Goal: Task Accomplishment & Management: Manage account settings

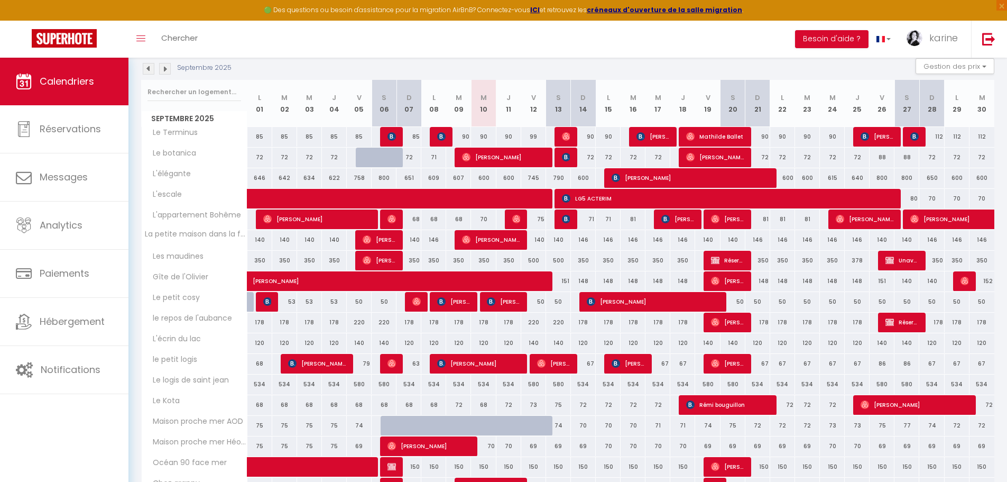
scroll to position [155, 0]
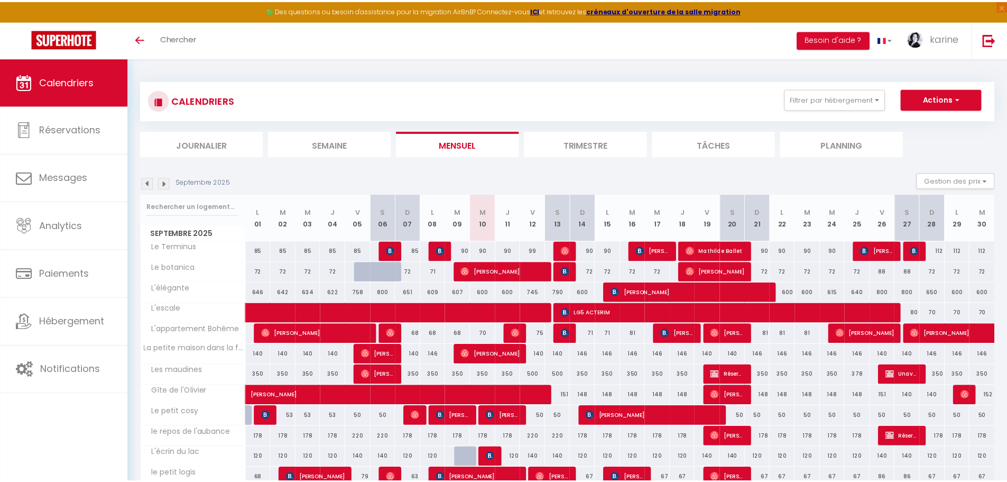
scroll to position [110, 0]
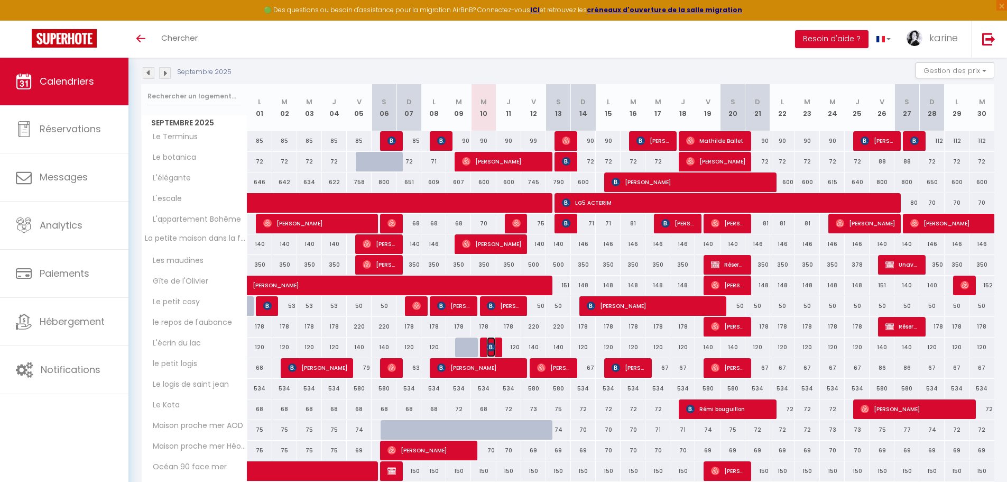
click at [495, 348] on img at bounding box center [491, 347] width 8 height 8
select select "OK"
select select "KO"
select select "0"
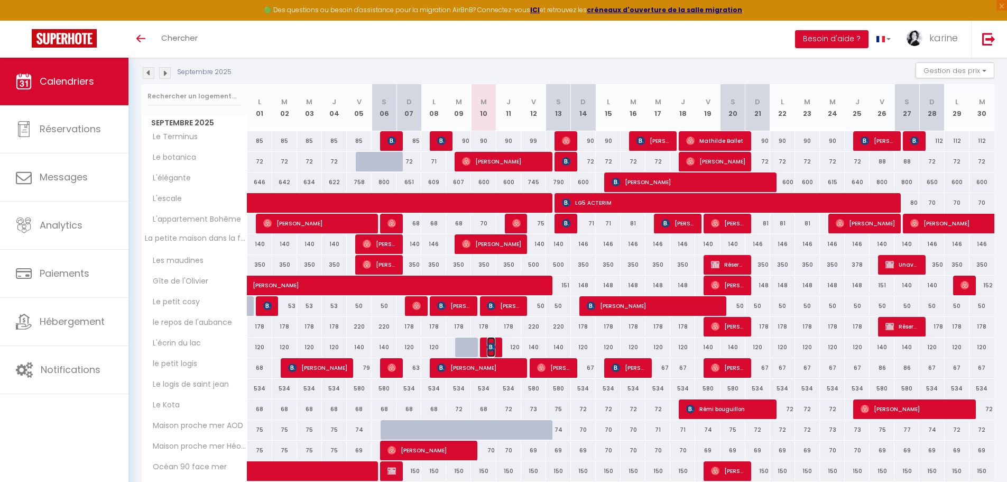
select select "1"
select select
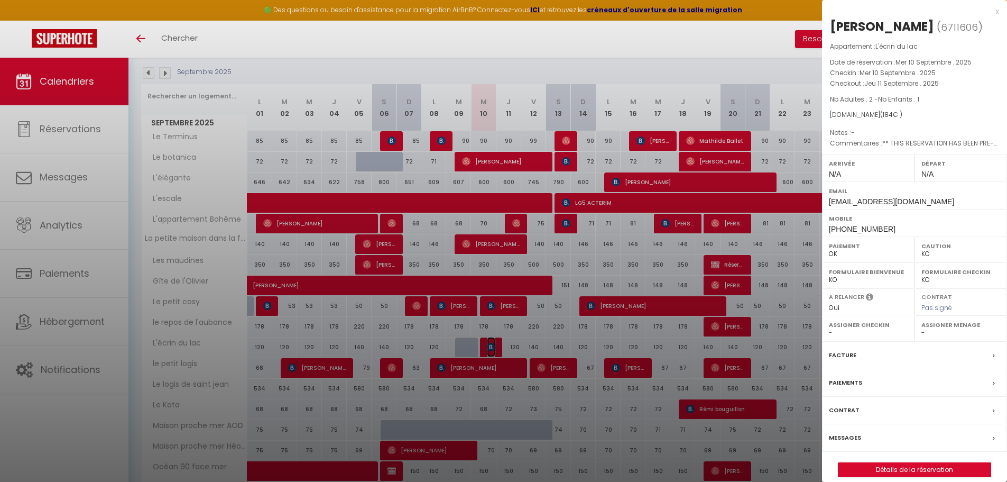
scroll to position [155, 0]
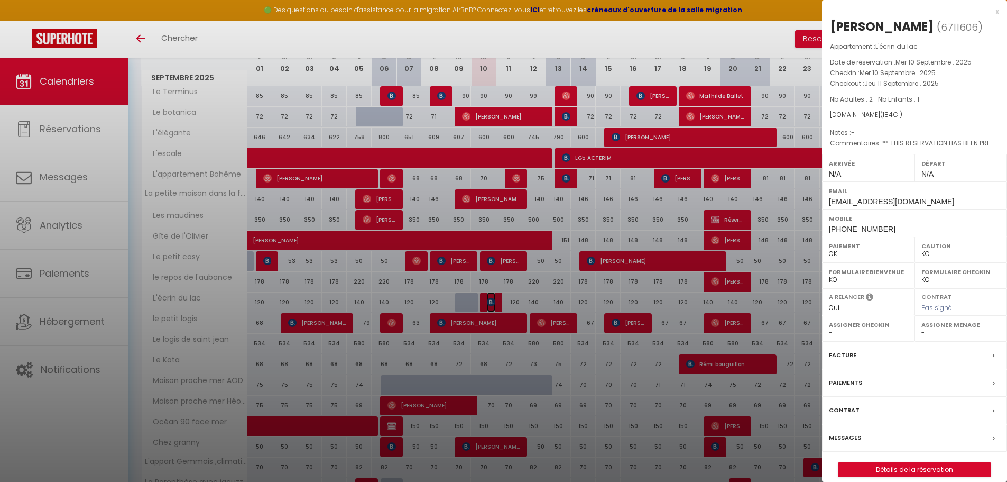
select select "37883"
click at [471, 305] on div at bounding box center [503, 241] width 1007 height 482
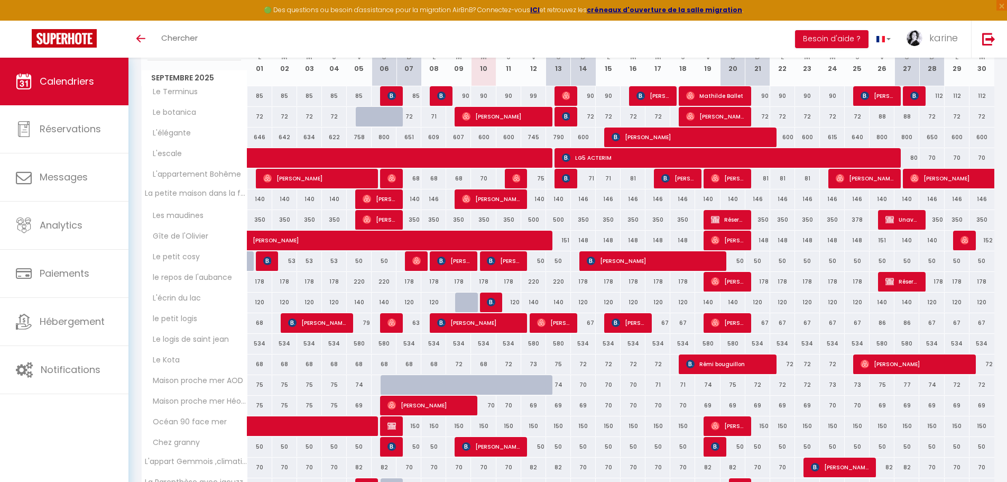
click at [471, 305] on div "120" at bounding box center [483, 302] width 25 height 20
click at [466, 305] on div at bounding box center [467, 302] width 25 height 20
type input "120"
type input "[DATE]"
type input "Mer 10 Septembre 2025"
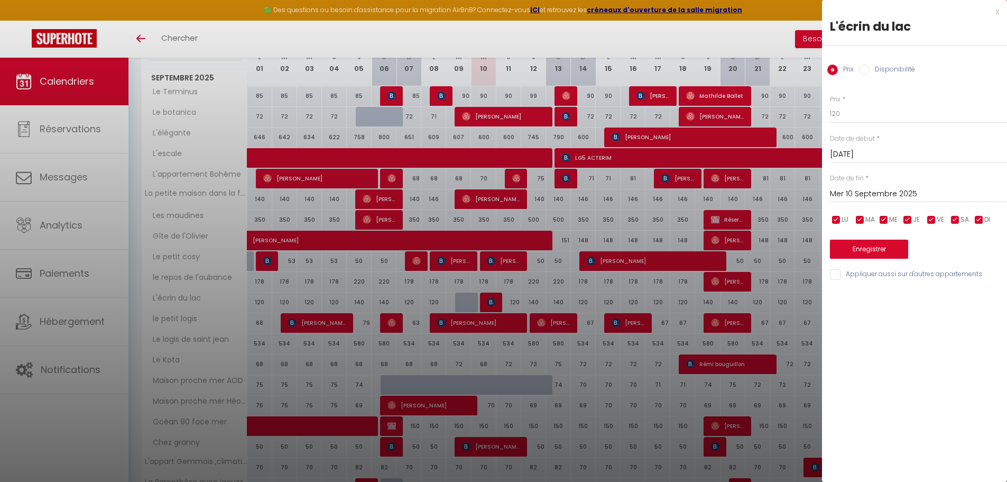
click at [880, 68] on label "Disponibilité" at bounding box center [892, 71] width 45 height 12
click at [870, 68] on input "Disponibilité" at bounding box center [864, 70] width 11 height 11
radio input "true"
radio input "false"
click at [866, 248] on button "Enregistrer" at bounding box center [869, 250] width 78 height 19
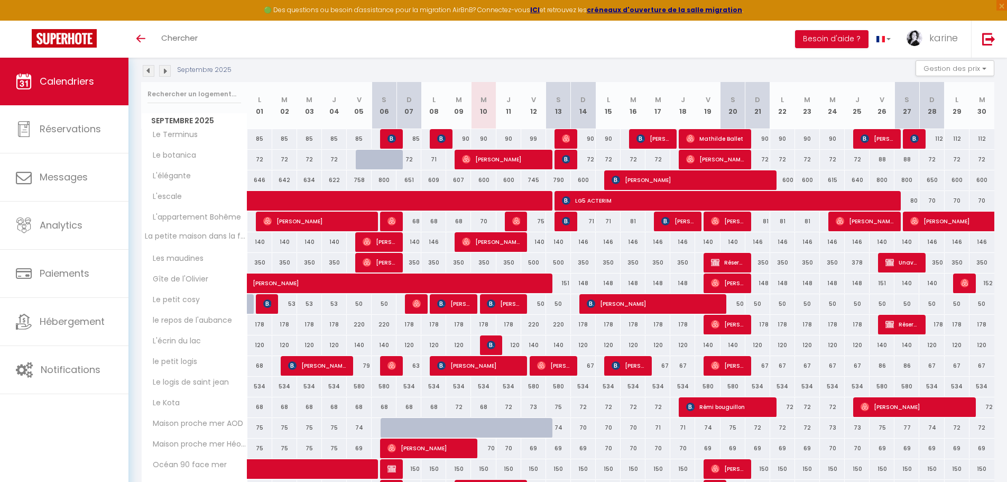
scroll to position [57, 0]
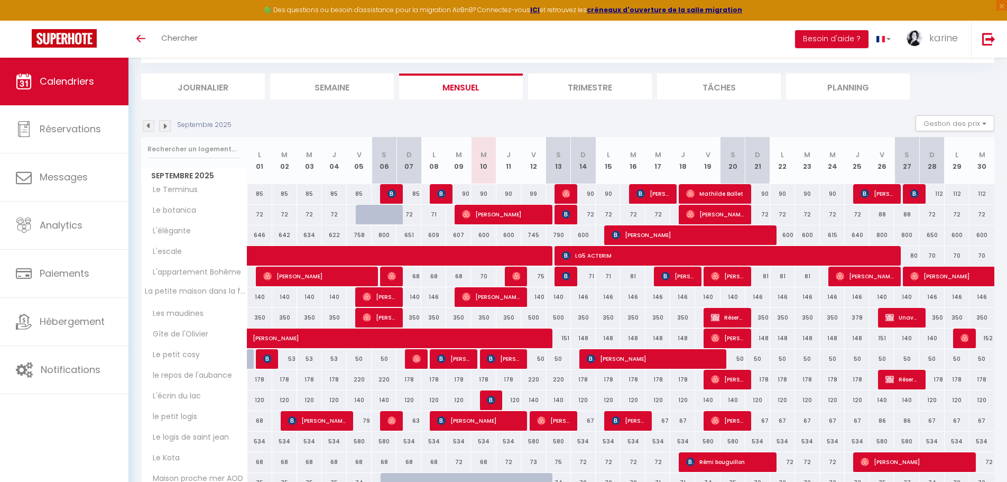
click at [167, 127] on img at bounding box center [165, 126] width 12 height 12
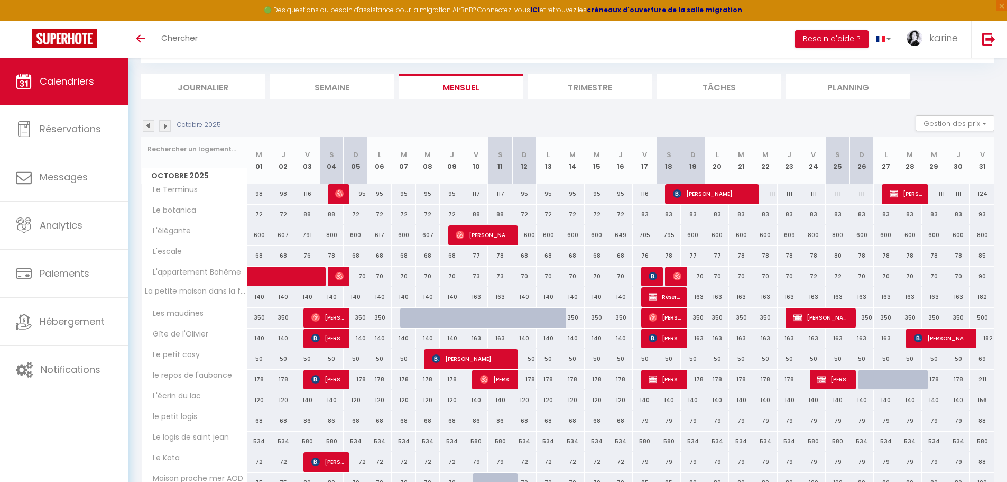
click at [167, 127] on img at bounding box center [165, 126] width 12 height 12
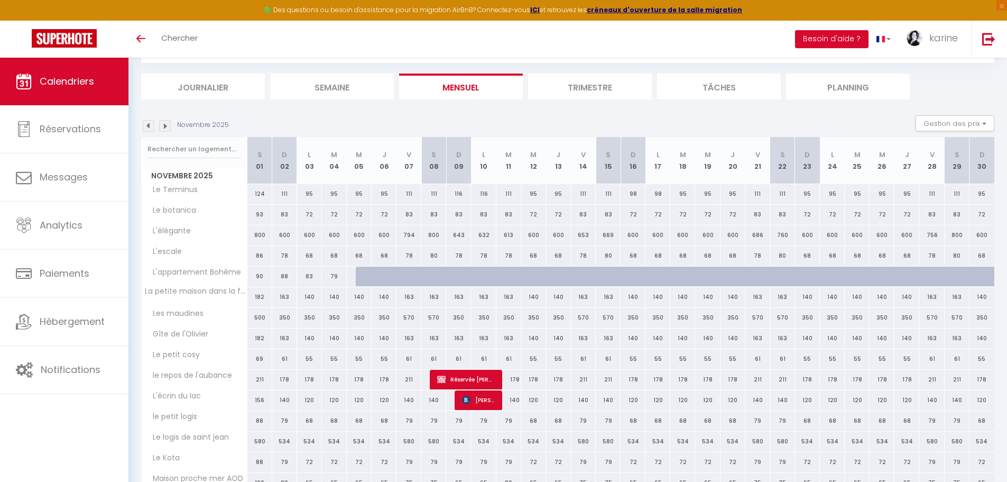
click at [167, 127] on img at bounding box center [165, 126] width 12 height 12
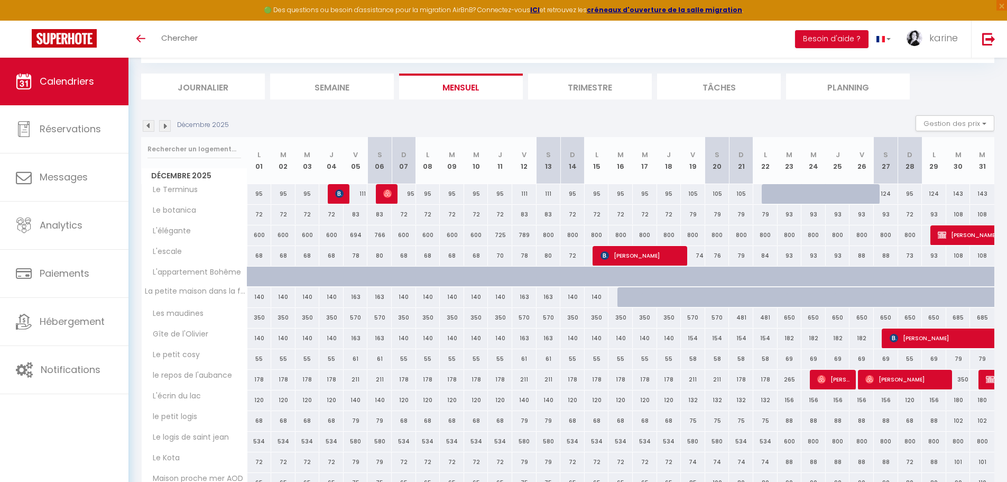
click at [167, 127] on img at bounding box center [165, 126] width 12 height 12
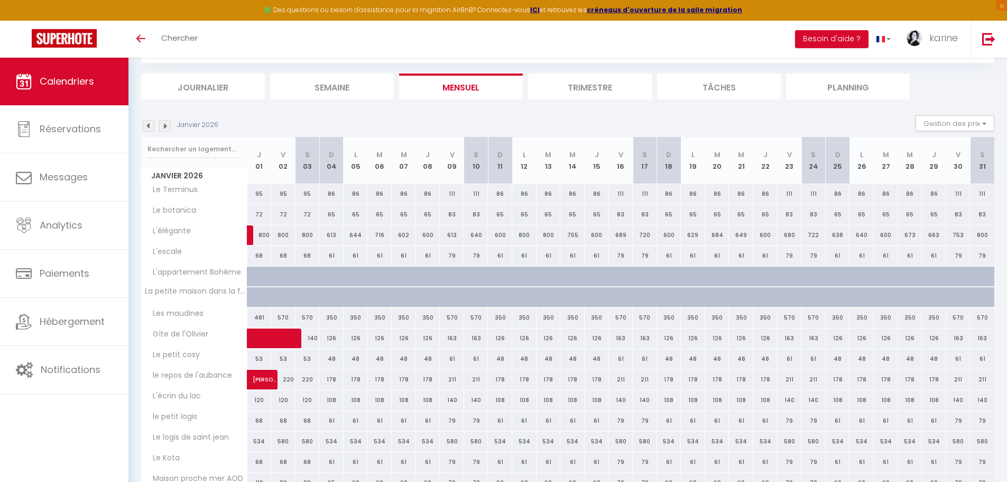
click at [167, 127] on img at bounding box center [165, 126] width 12 height 12
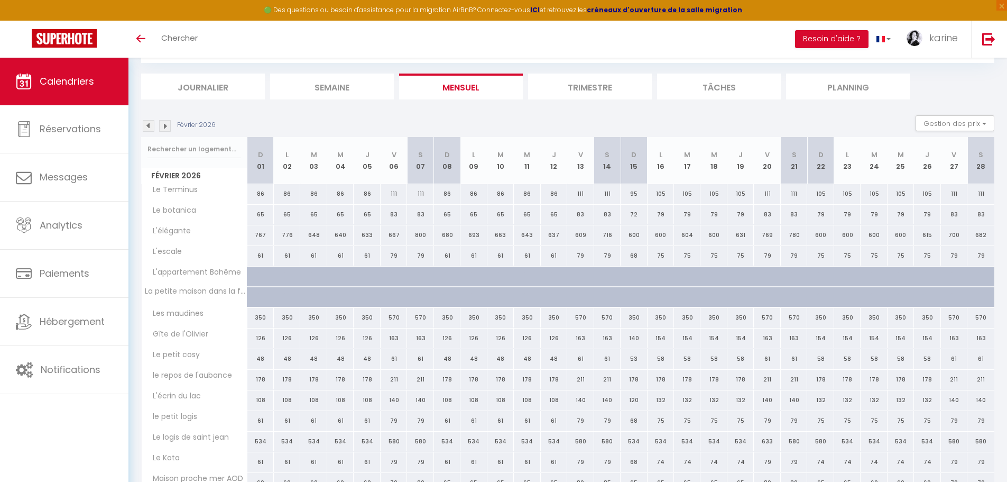
click at [167, 127] on img at bounding box center [165, 126] width 12 height 12
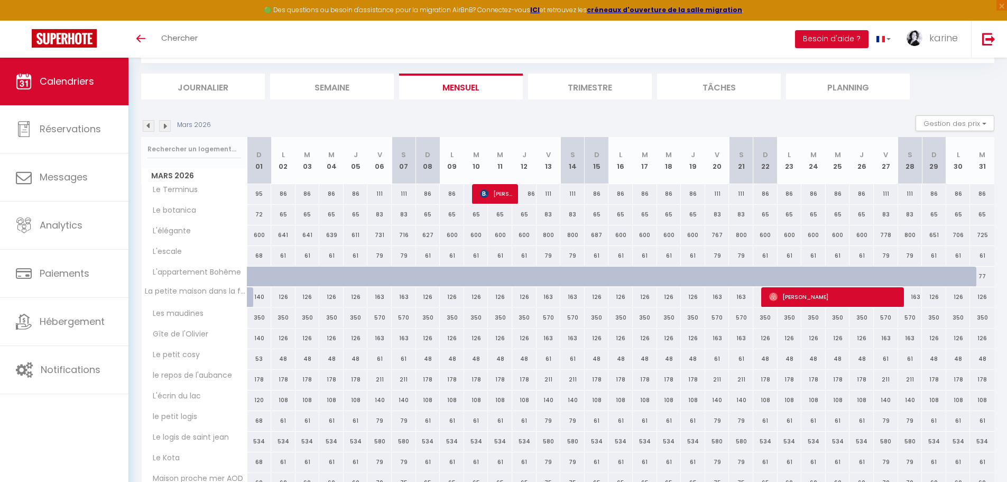
click at [167, 127] on img at bounding box center [165, 126] width 12 height 12
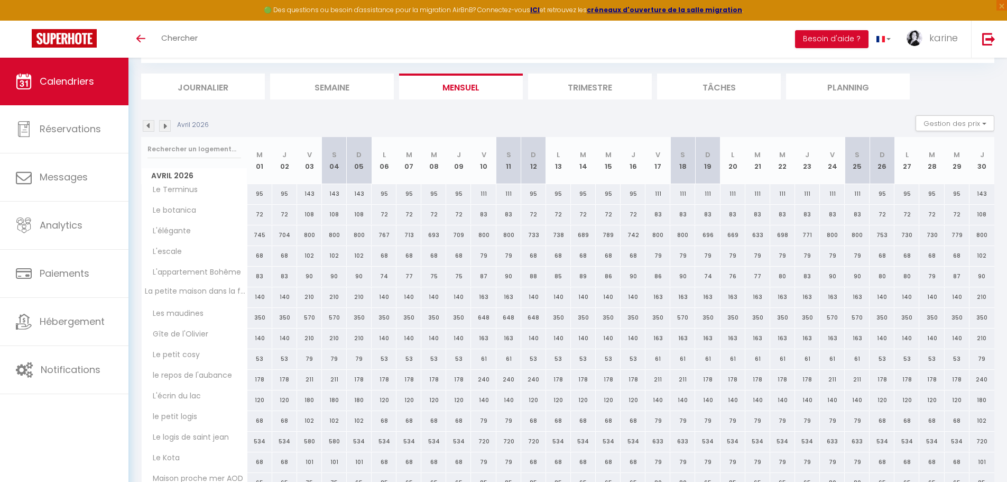
click at [167, 127] on img at bounding box center [165, 126] width 12 height 12
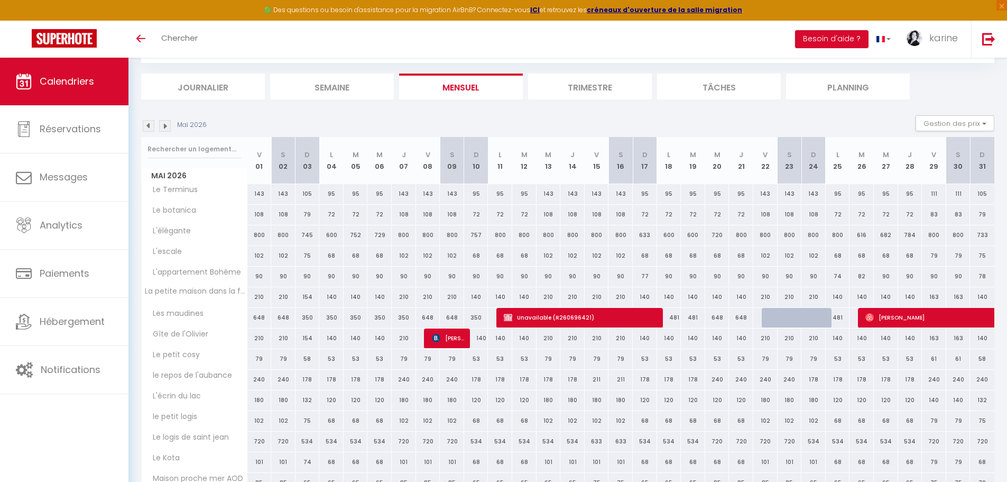
click at [167, 127] on img at bounding box center [165, 126] width 12 height 12
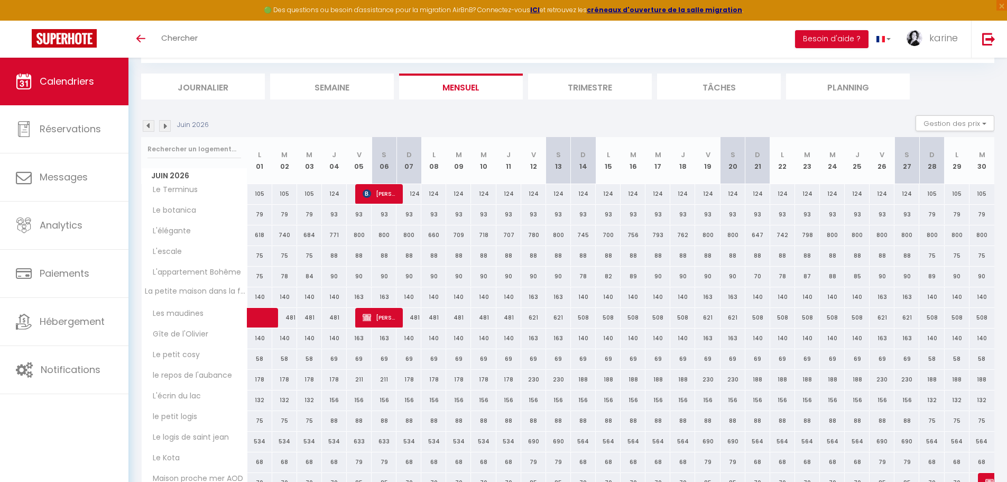
click at [167, 127] on img at bounding box center [165, 126] width 12 height 12
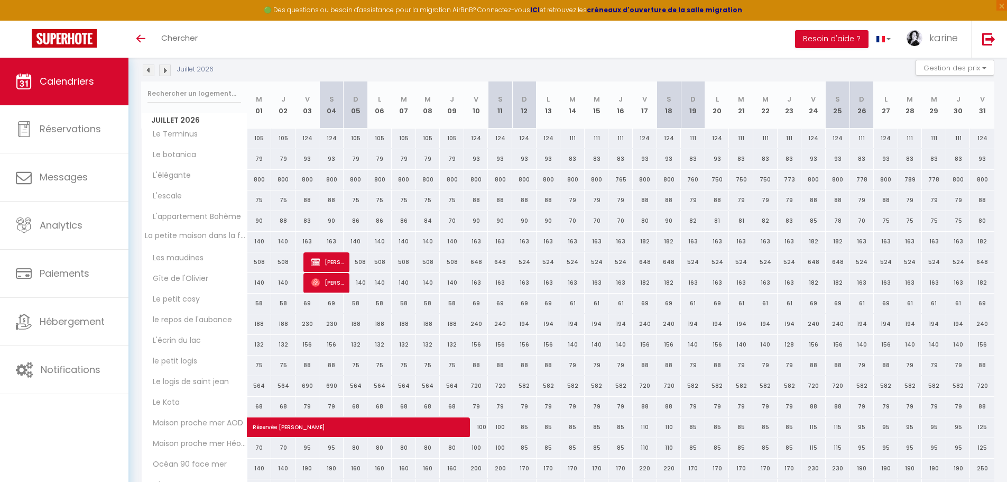
scroll to position [110, 0]
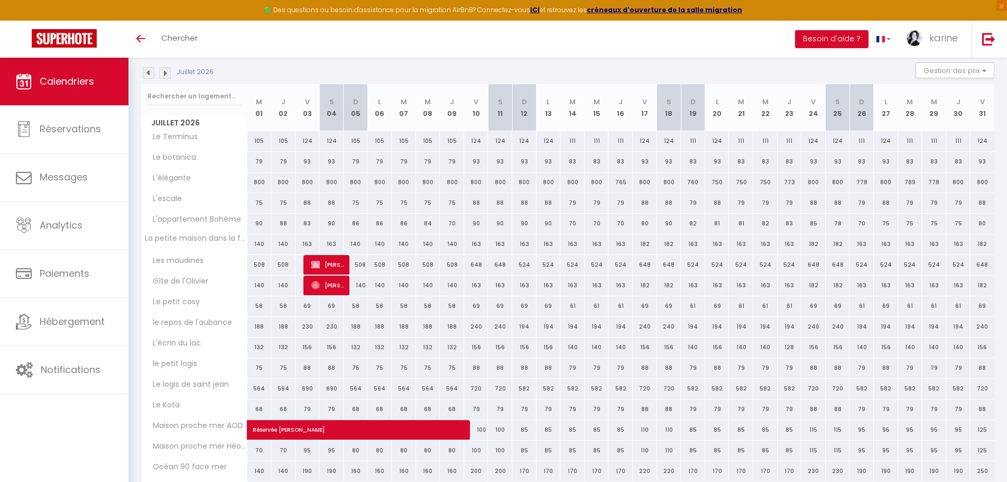
click at [165, 74] on img at bounding box center [165, 73] width 12 height 12
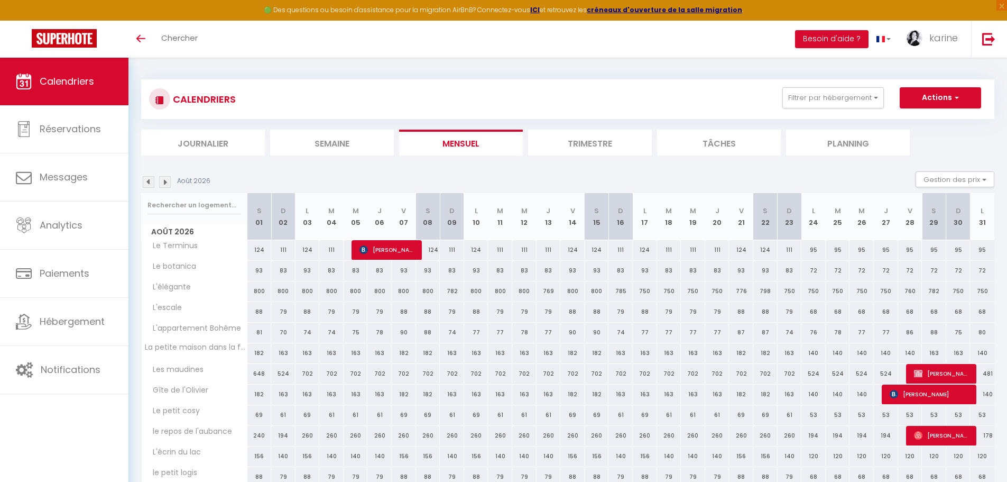
scroll to position [0, 0]
click at [148, 183] on img at bounding box center [149, 183] width 12 height 12
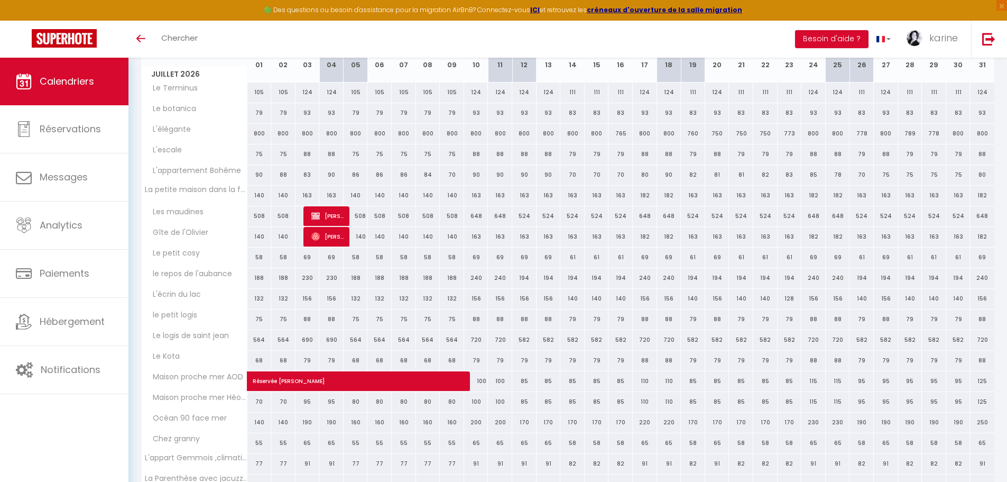
scroll to position [212, 0]
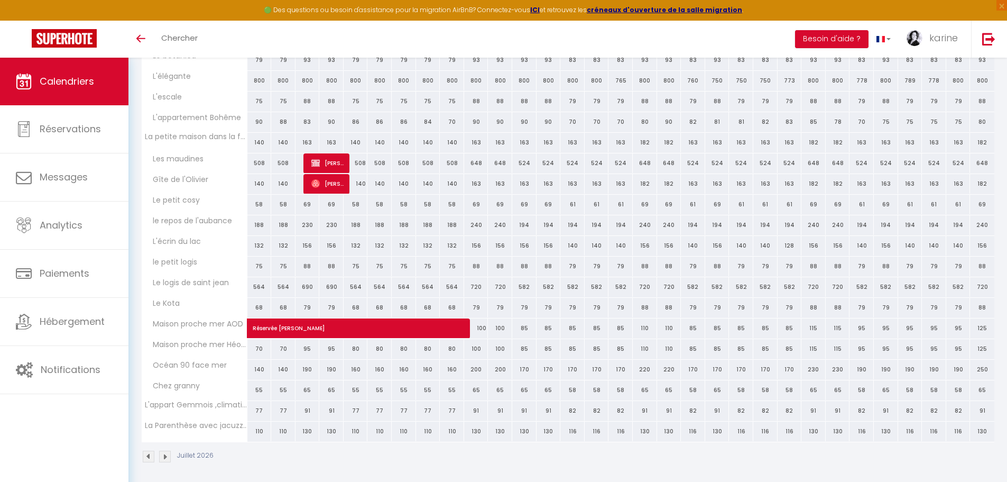
click at [259, 370] on div "140" at bounding box center [259, 370] width 24 height 20
select select "1"
type input "Mer 01 Juillet 2026"
type input "[DATE]"
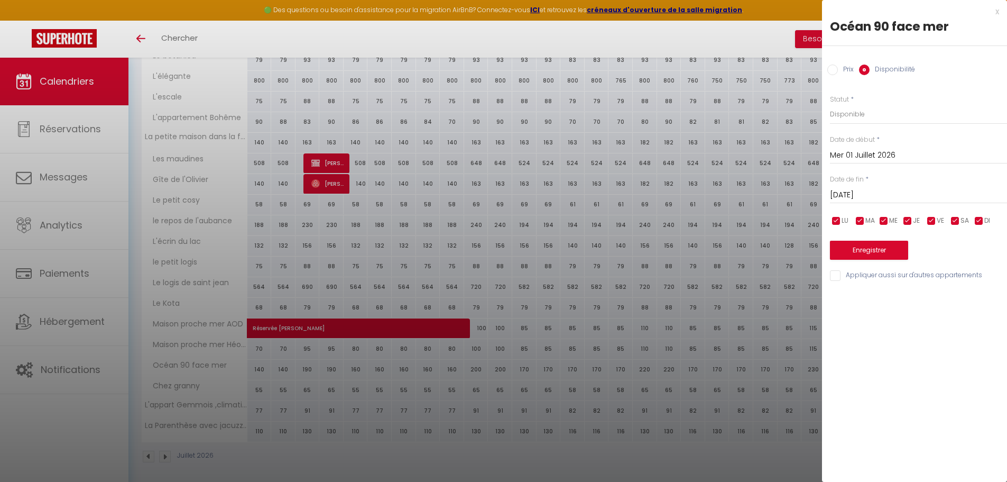
click at [836, 66] on input "Prix" at bounding box center [833, 70] width 11 height 11
radio input "true"
radio input "false"
click at [840, 112] on input "140" at bounding box center [918, 113] width 177 height 19
type input "1"
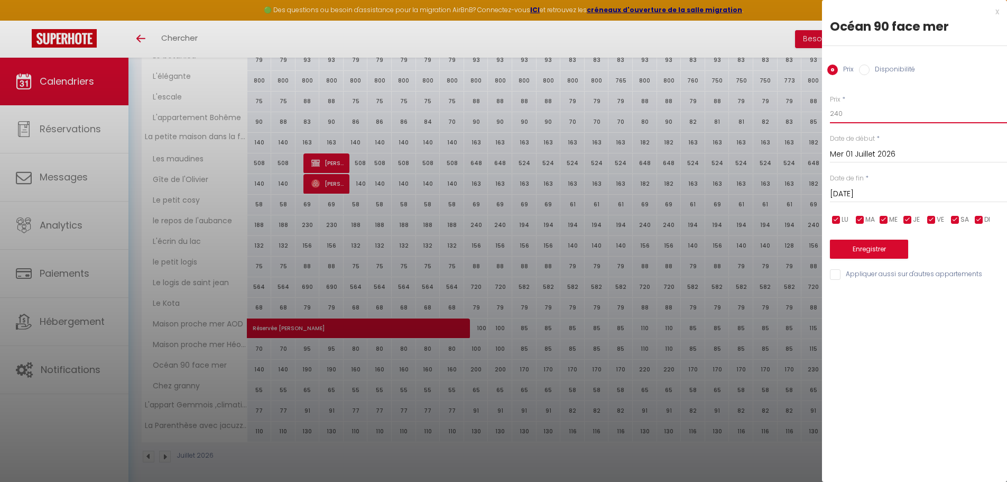
type input "240"
click at [873, 194] on input "[DATE]" at bounding box center [918, 194] width 177 height 14
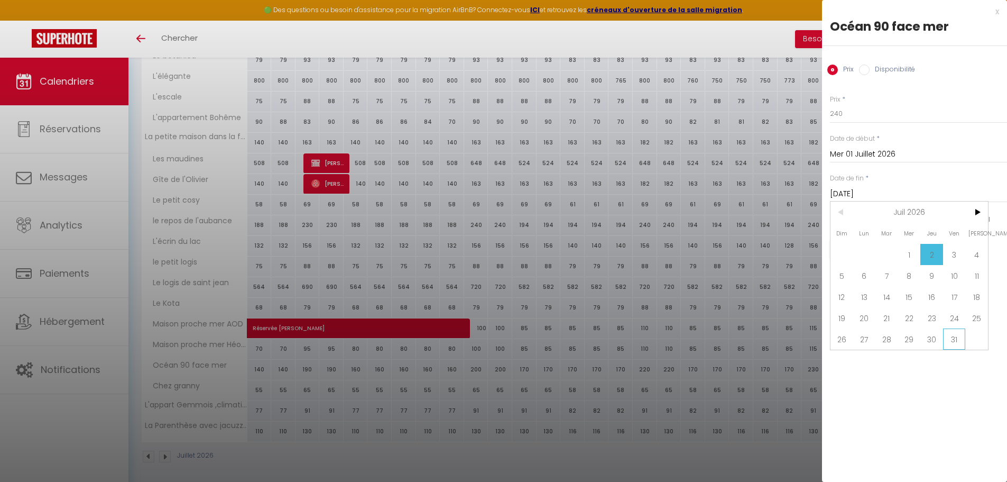
click at [956, 339] on span "31" at bounding box center [954, 338] width 23 height 21
type input "Ven 31 Juillet 2026"
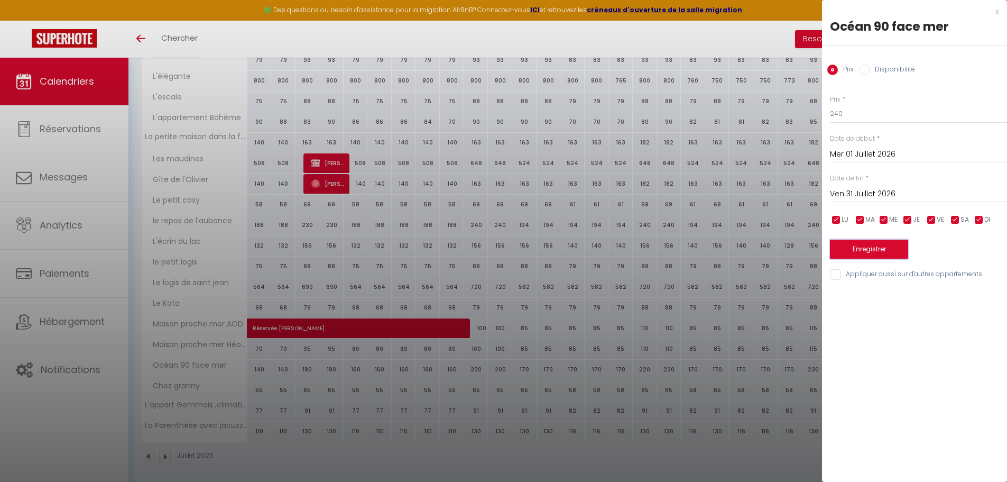
click at [867, 250] on button "Enregistrer" at bounding box center [869, 249] width 78 height 19
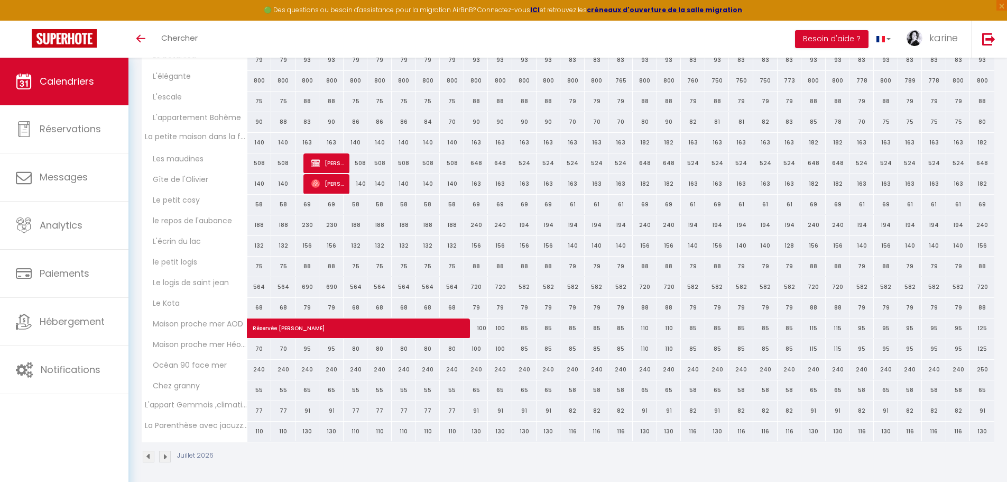
click at [167, 459] on img at bounding box center [165, 457] width 12 height 12
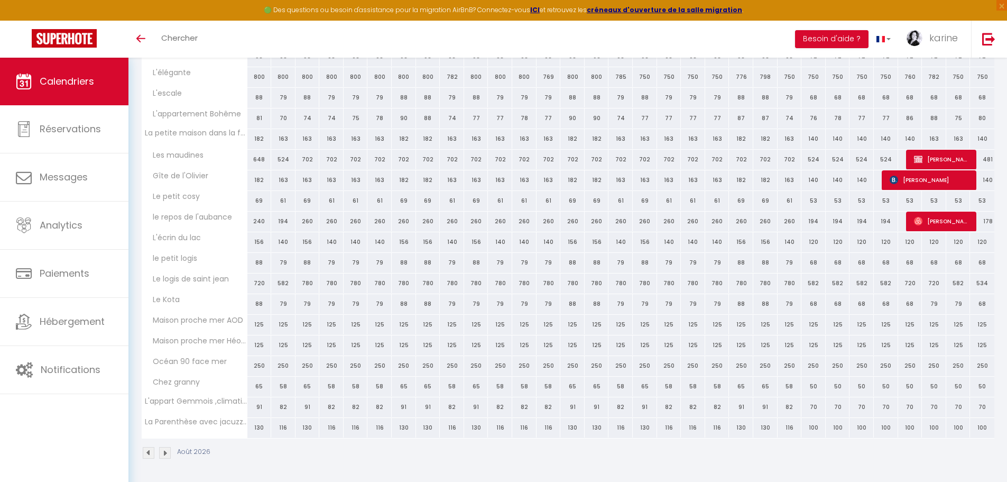
scroll to position [216, 0]
click at [152, 449] on img at bounding box center [149, 452] width 12 height 12
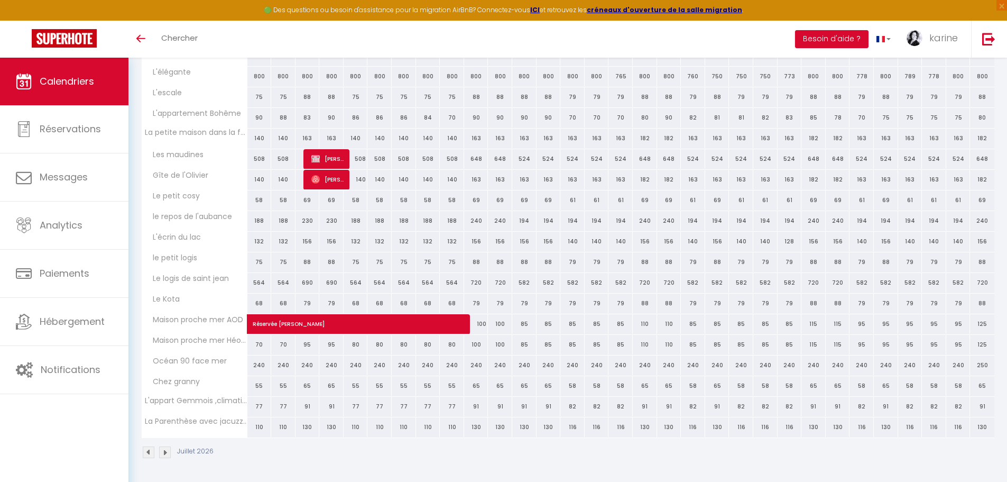
click at [149, 452] on img at bounding box center [149, 452] width 12 height 12
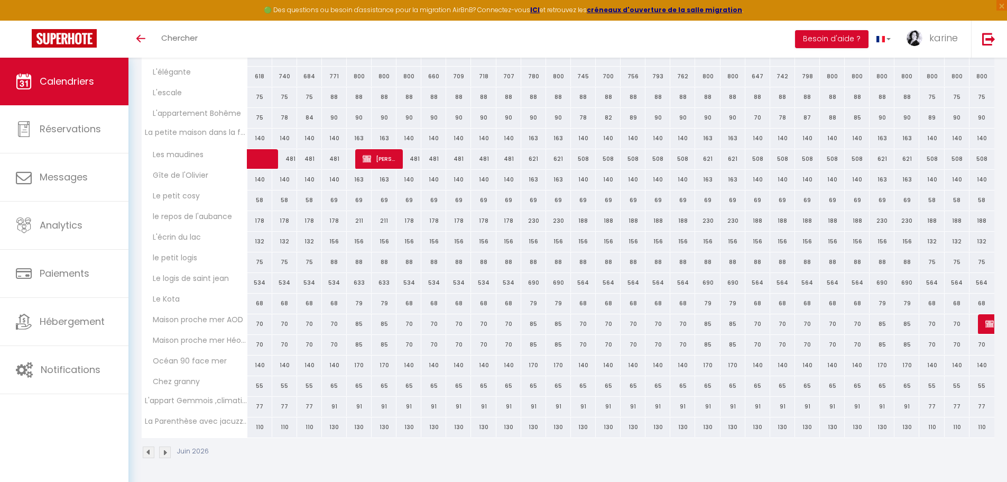
click at [149, 452] on img at bounding box center [149, 452] width 12 height 12
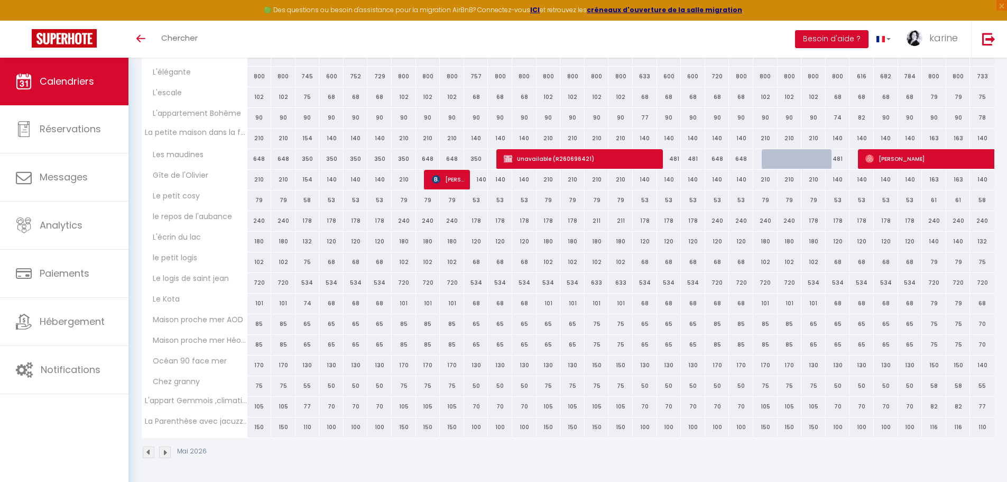
click at [149, 452] on img at bounding box center [149, 452] width 12 height 12
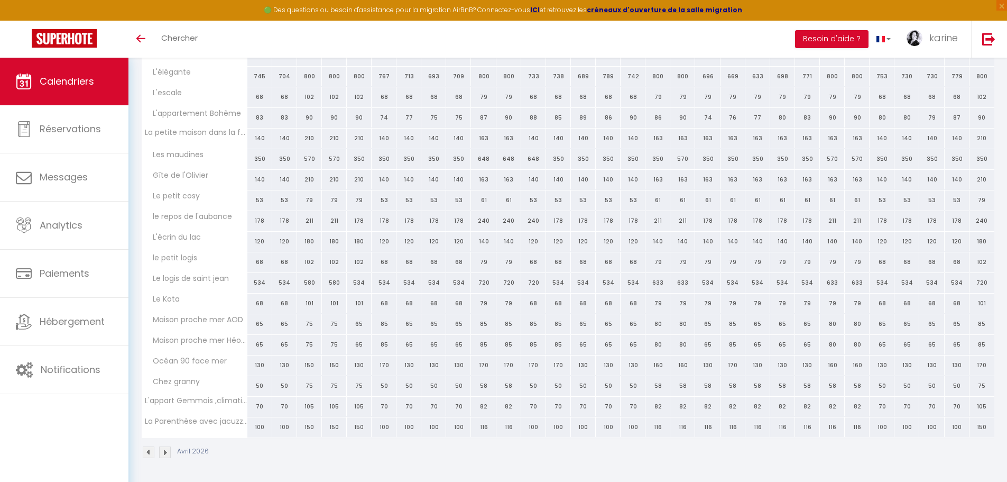
click at [149, 452] on img at bounding box center [149, 452] width 12 height 12
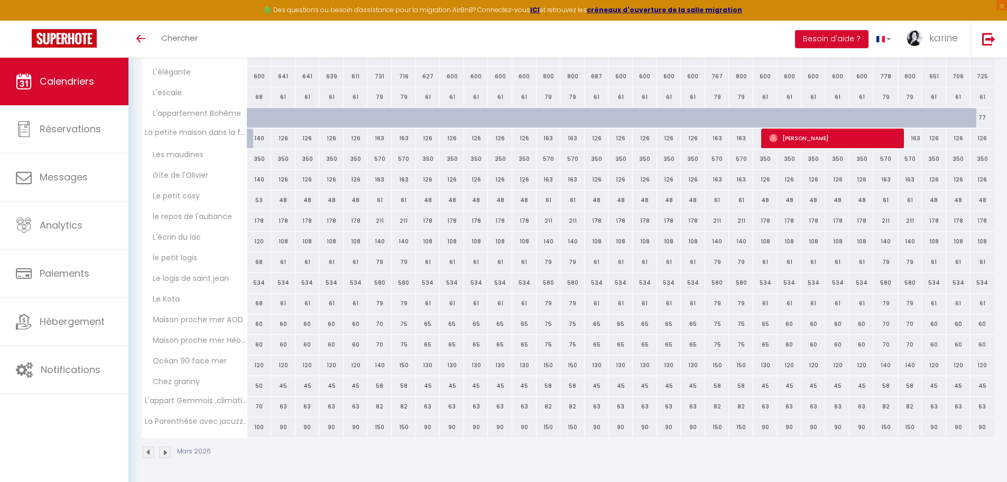
click at [149, 452] on img at bounding box center [149, 452] width 12 height 12
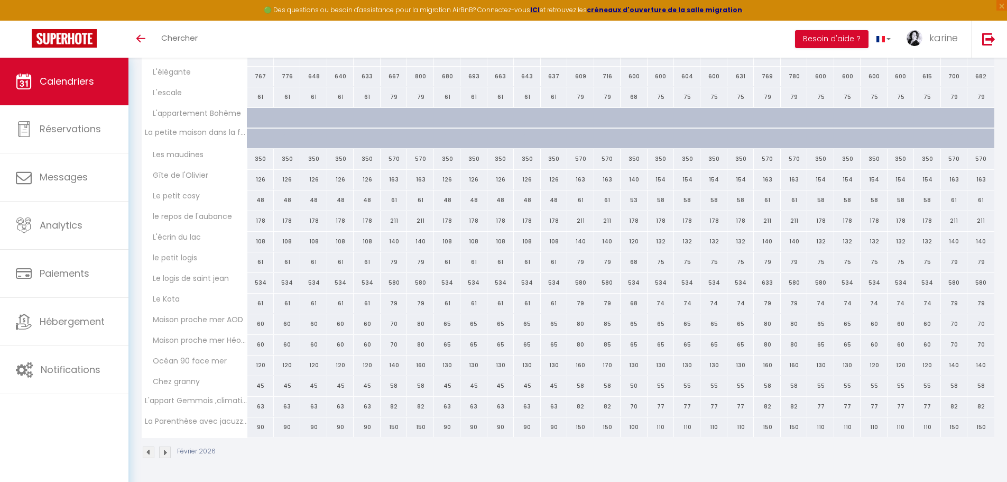
click at [149, 452] on img at bounding box center [149, 452] width 12 height 12
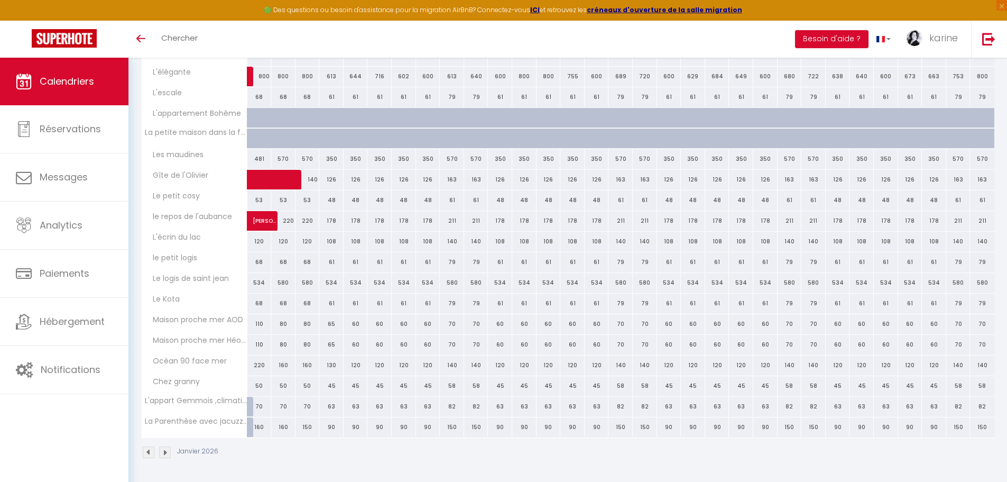
click at [149, 452] on img at bounding box center [149, 452] width 12 height 12
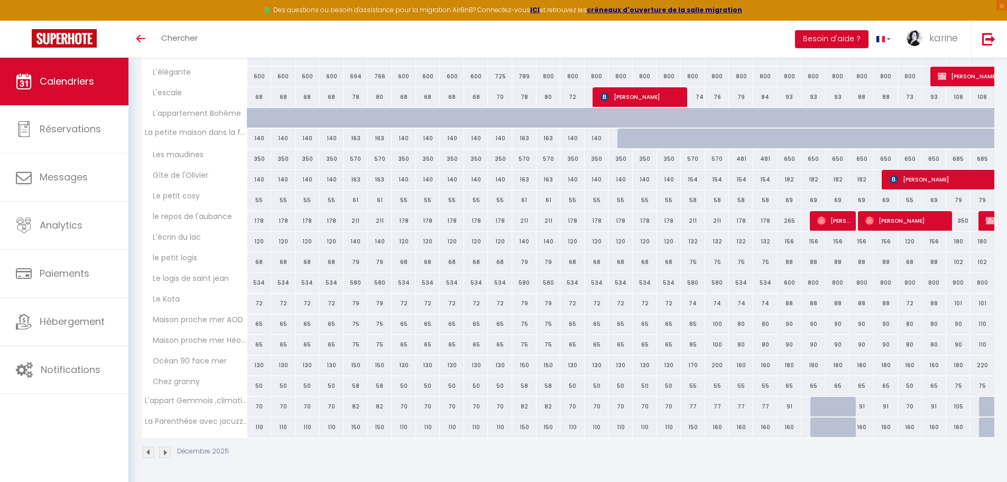
click at [149, 452] on img at bounding box center [149, 452] width 12 height 12
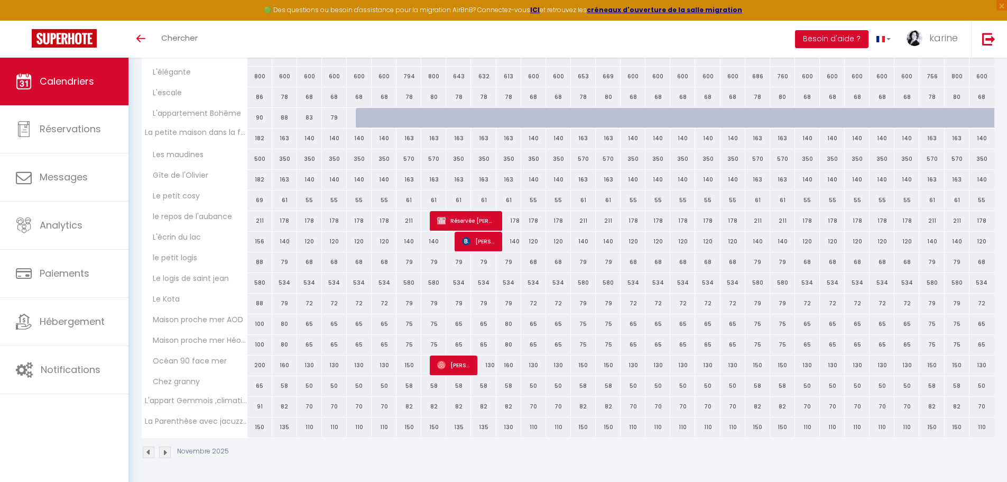
click at [149, 452] on img at bounding box center [149, 452] width 12 height 12
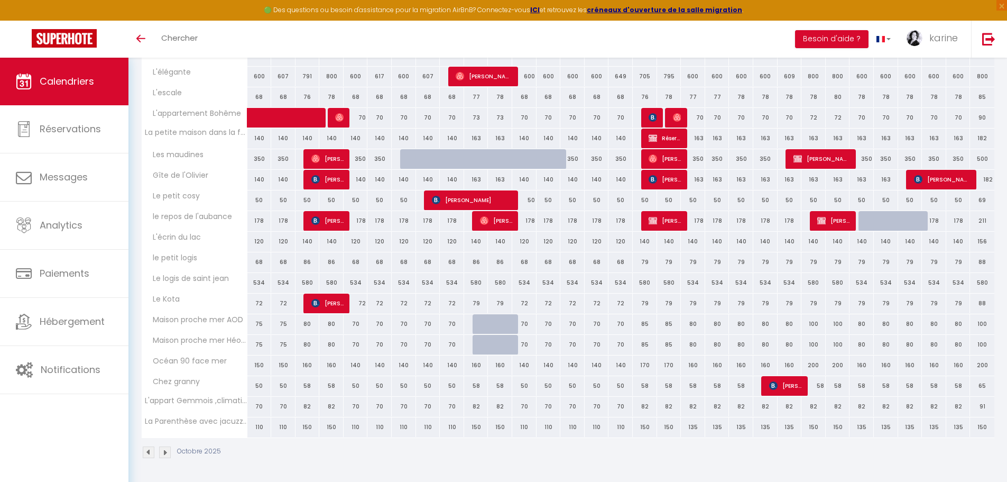
click at [149, 452] on img at bounding box center [149, 452] width 12 height 12
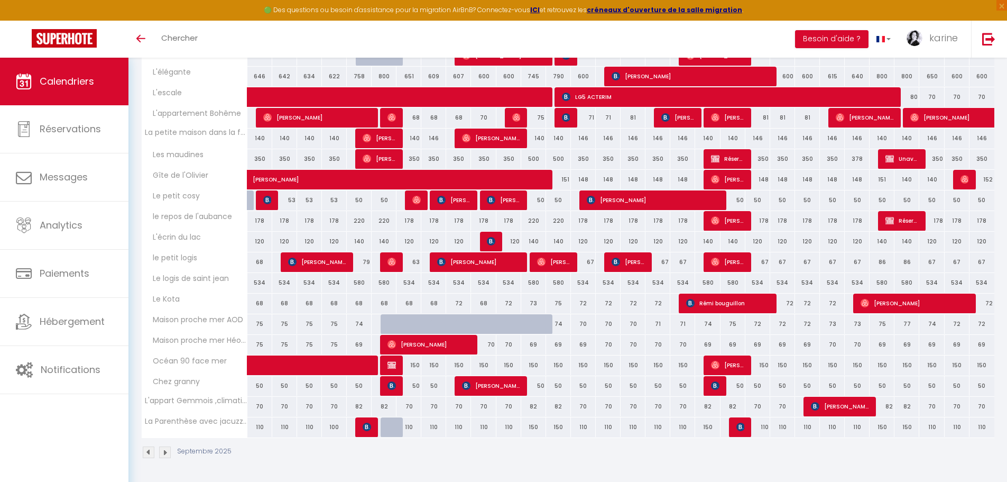
scroll to position [163, 0]
